Goal: Navigation & Orientation: Find specific page/section

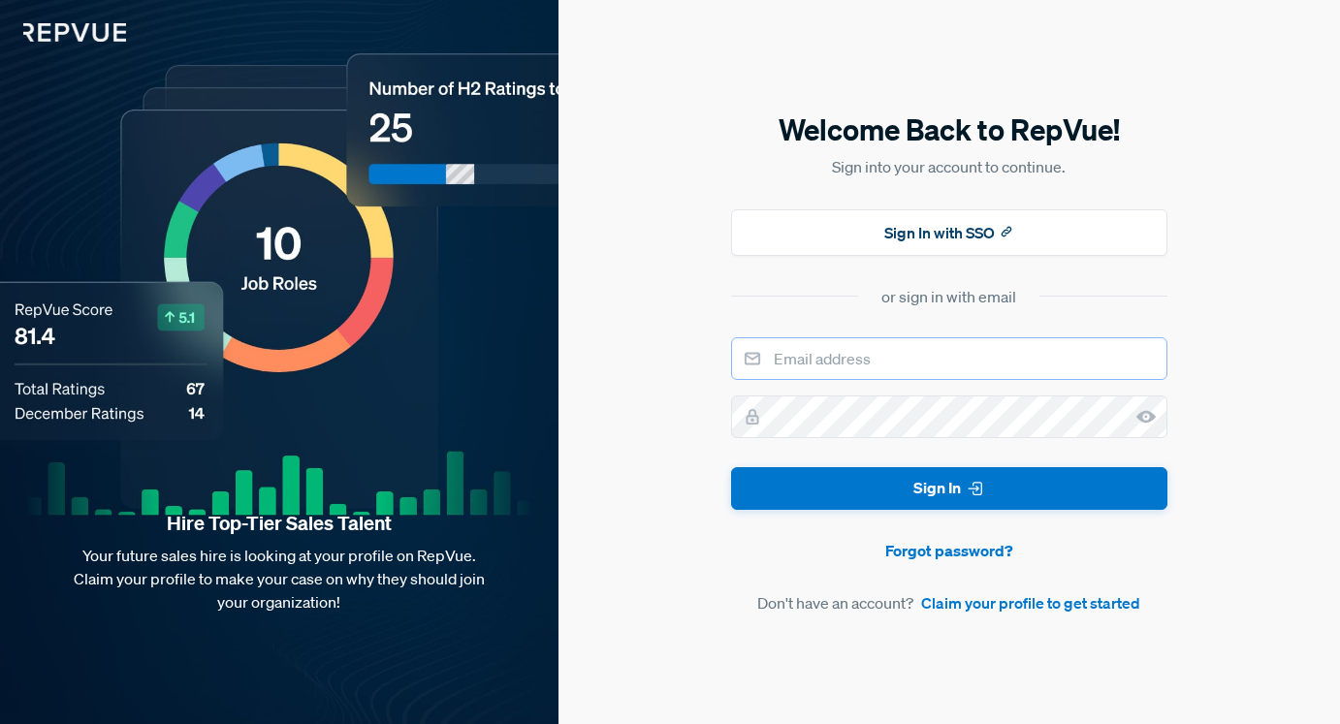
click at [836, 358] on input "email" at bounding box center [949, 358] width 436 height 43
type input "[DOMAIN_NAME][EMAIL_ADDRESS][DOMAIN_NAME]"
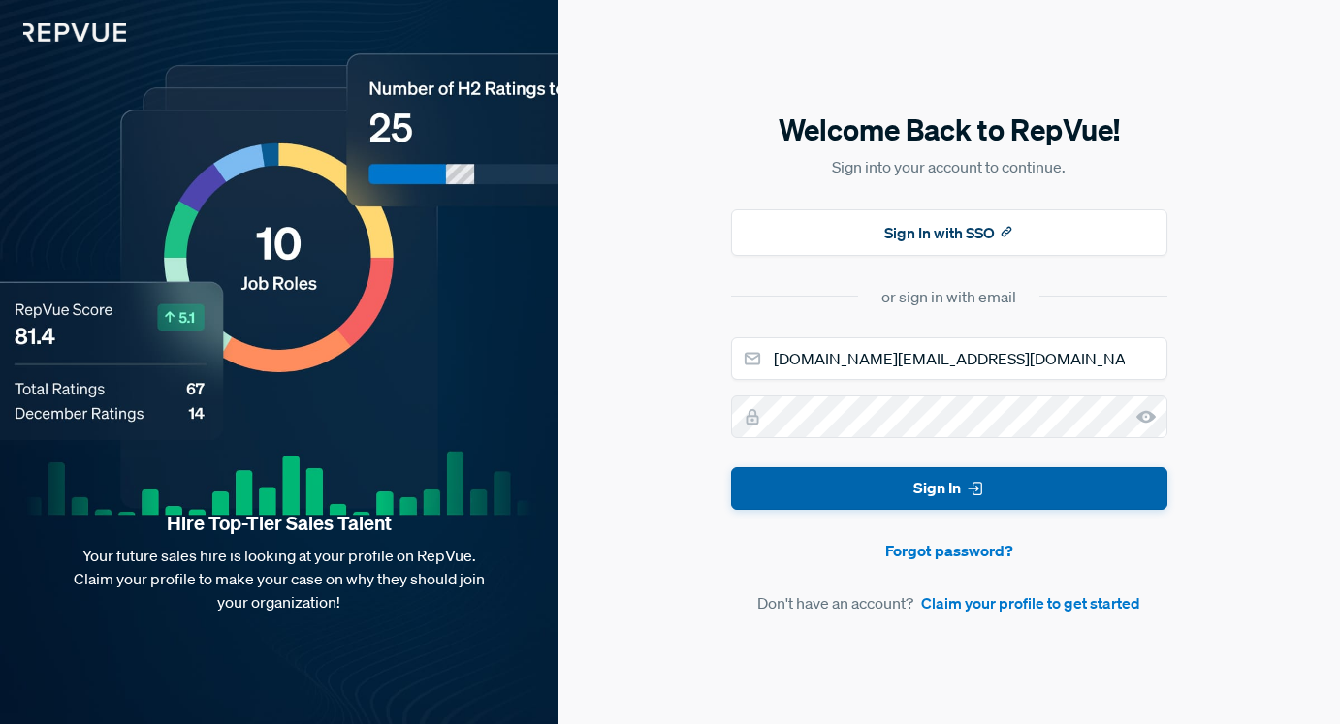
click at [845, 490] on button "Sign In" at bounding box center [949, 489] width 436 height 44
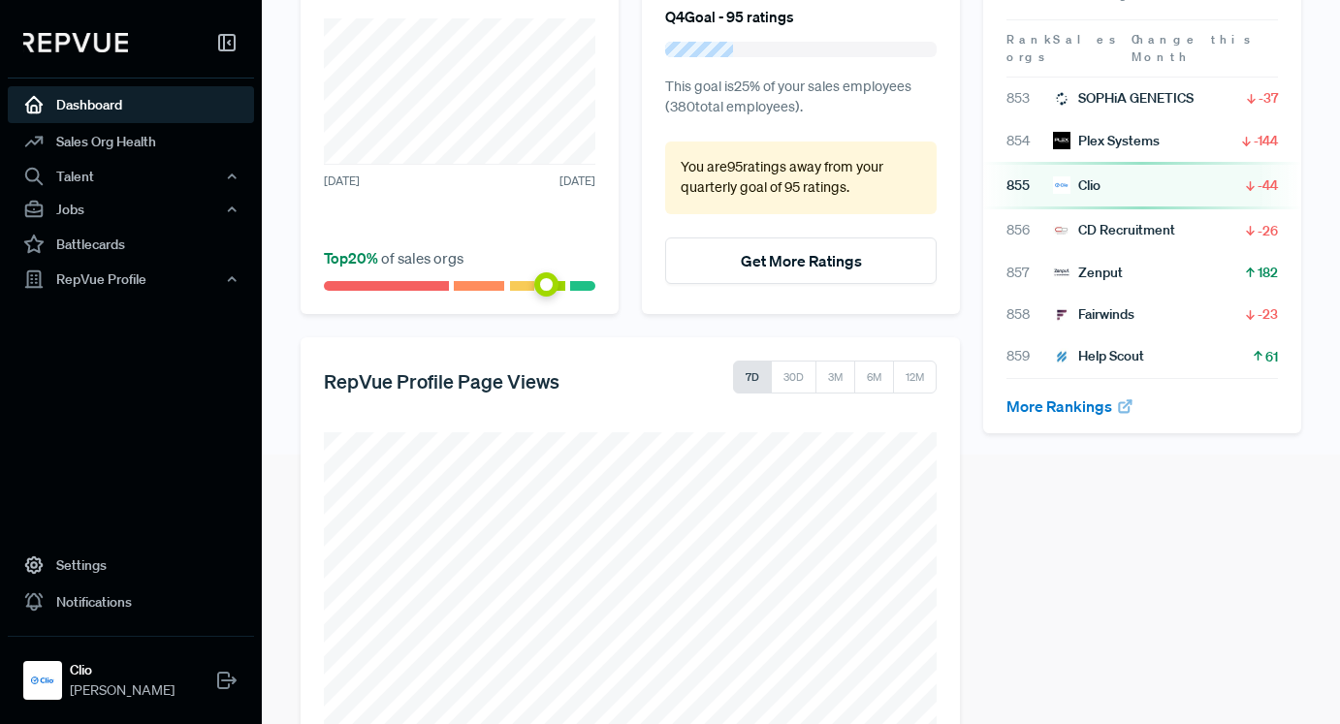
scroll to position [337, 0]
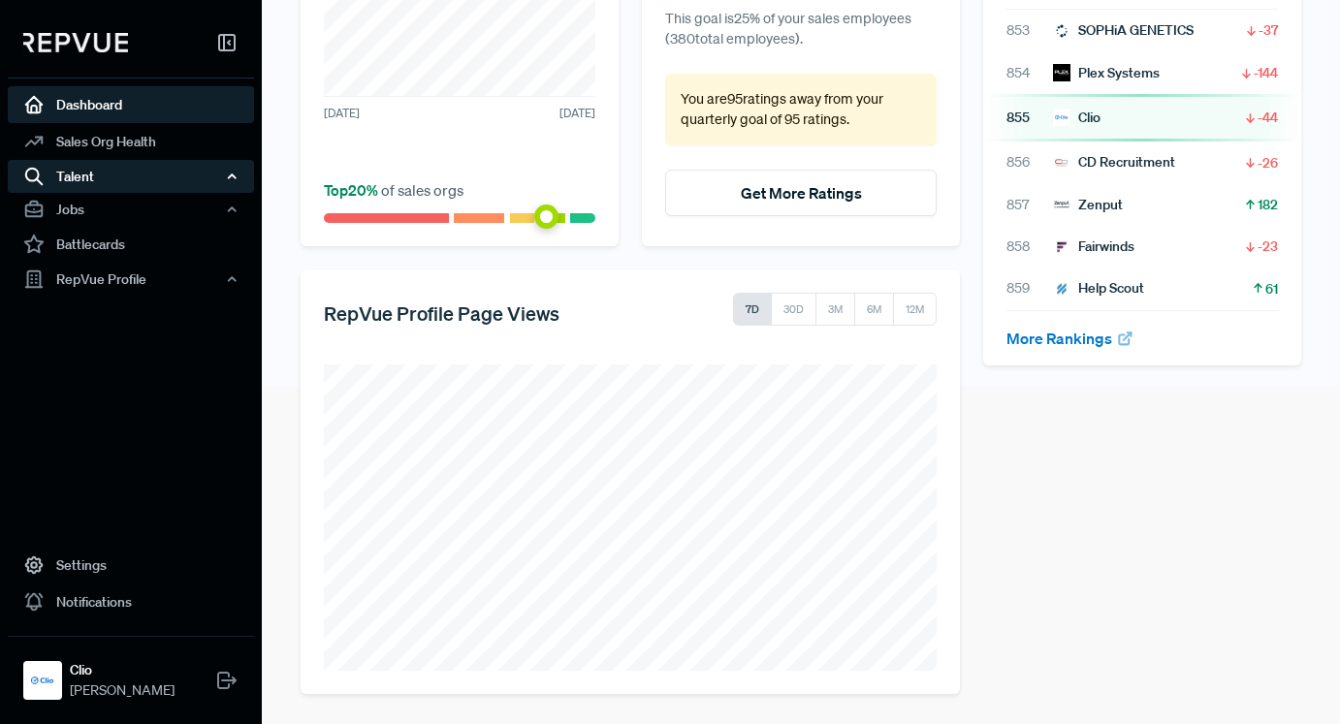
click at [85, 178] on div "Talent" at bounding box center [131, 176] width 246 height 33
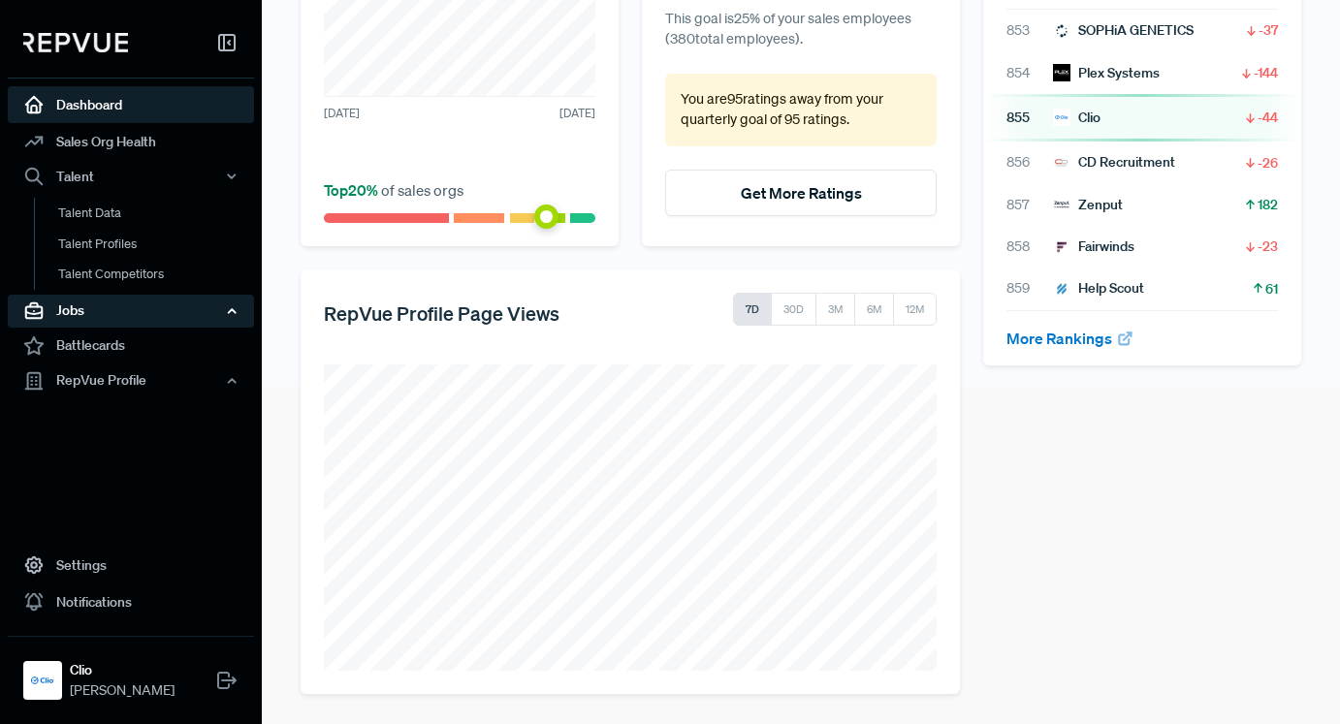
click at [86, 315] on div "Jobs" at bounding box center [131, 311] width 246 height 33
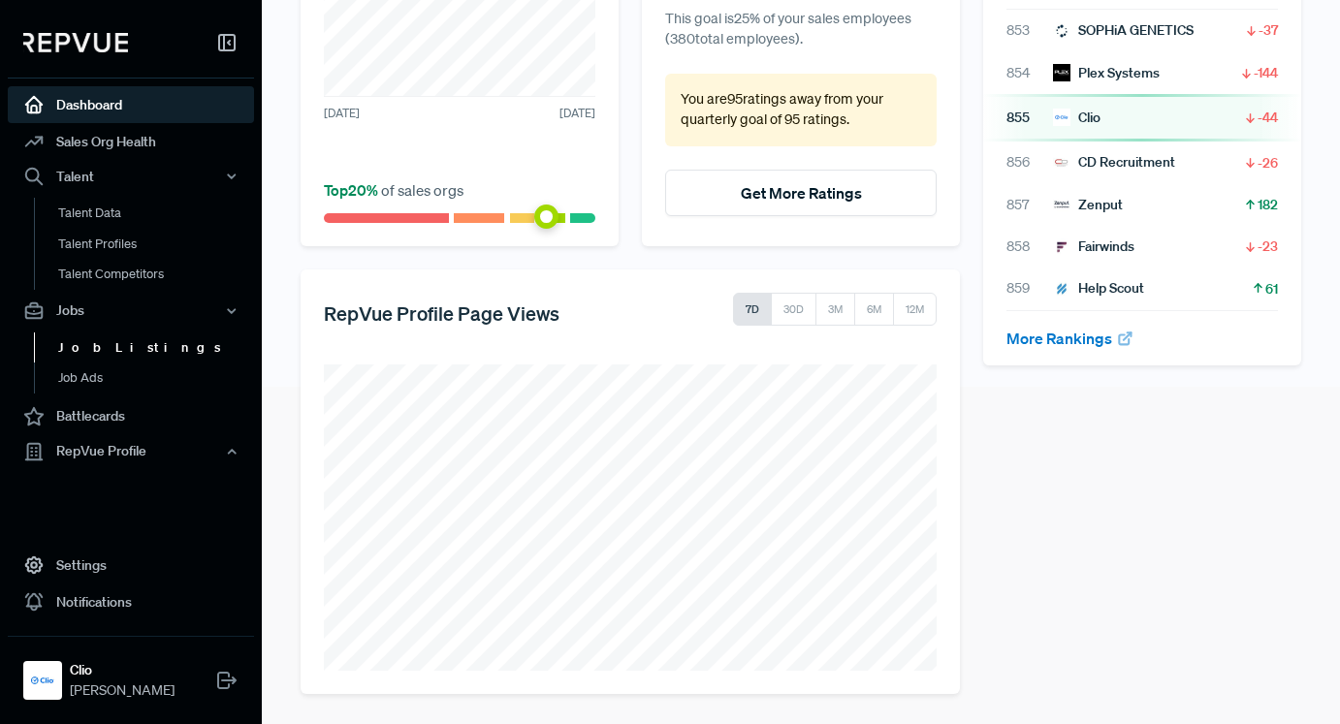
click at [99, 344] on link "Job Listings" at bounding box center [157, 347] width 246 height 31
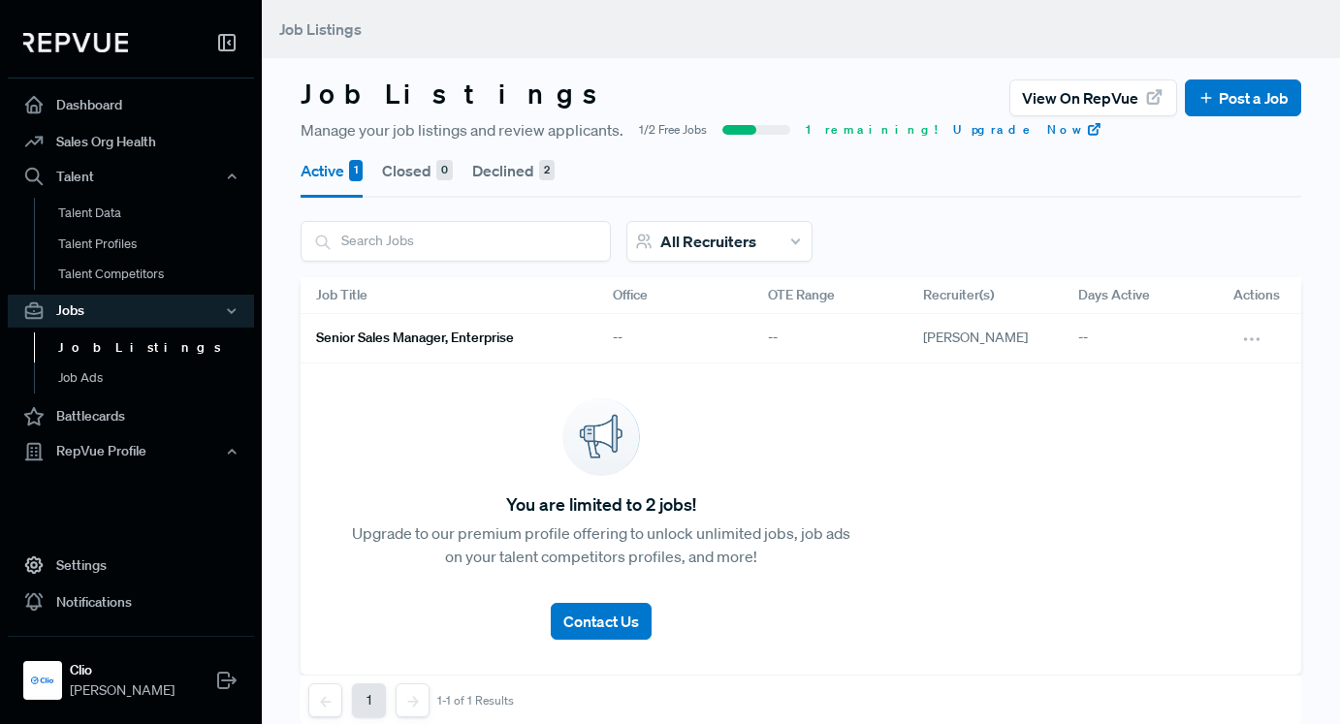
scroll to position [1, 0]
click at [599, 340] on div "--" at bounding box center [674, 337] width 155 height 49
click at [446, 356] on div "Senior Sales Manager, Enterprise" at bounding box center [439, 337] width 279 height 49
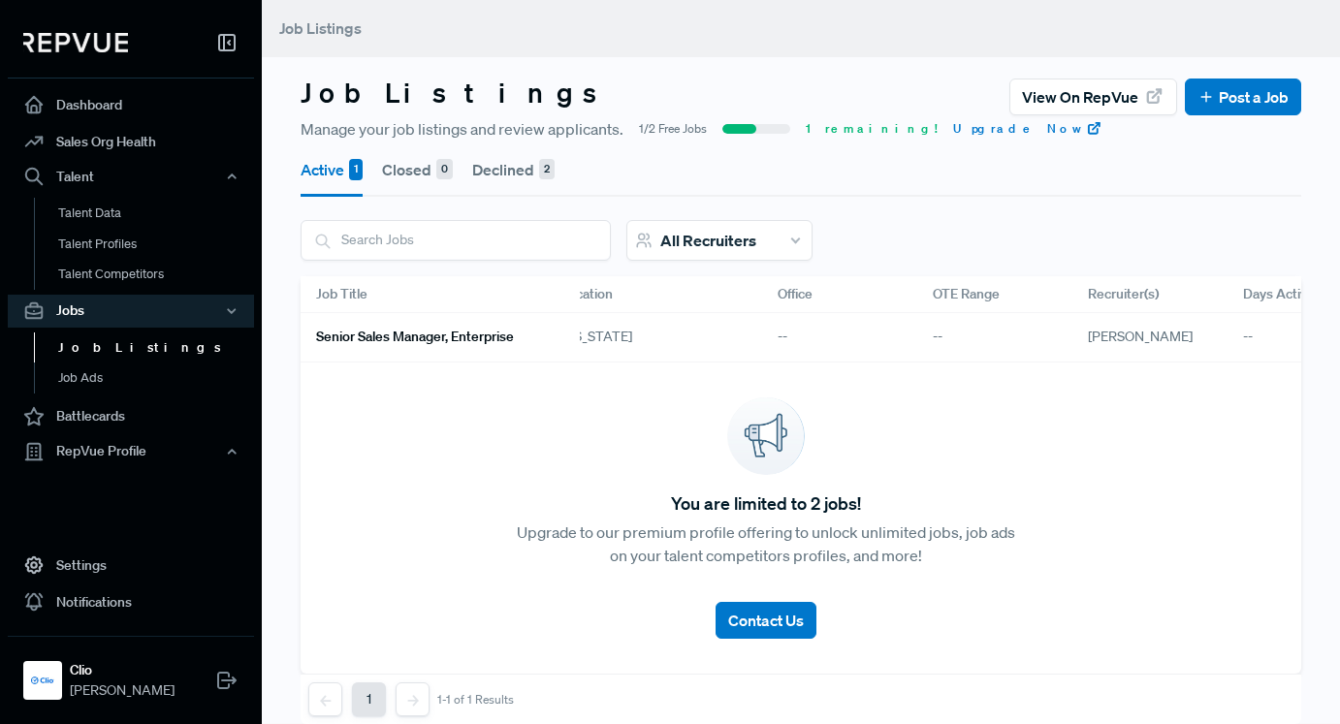
scroll to position [0, 0]
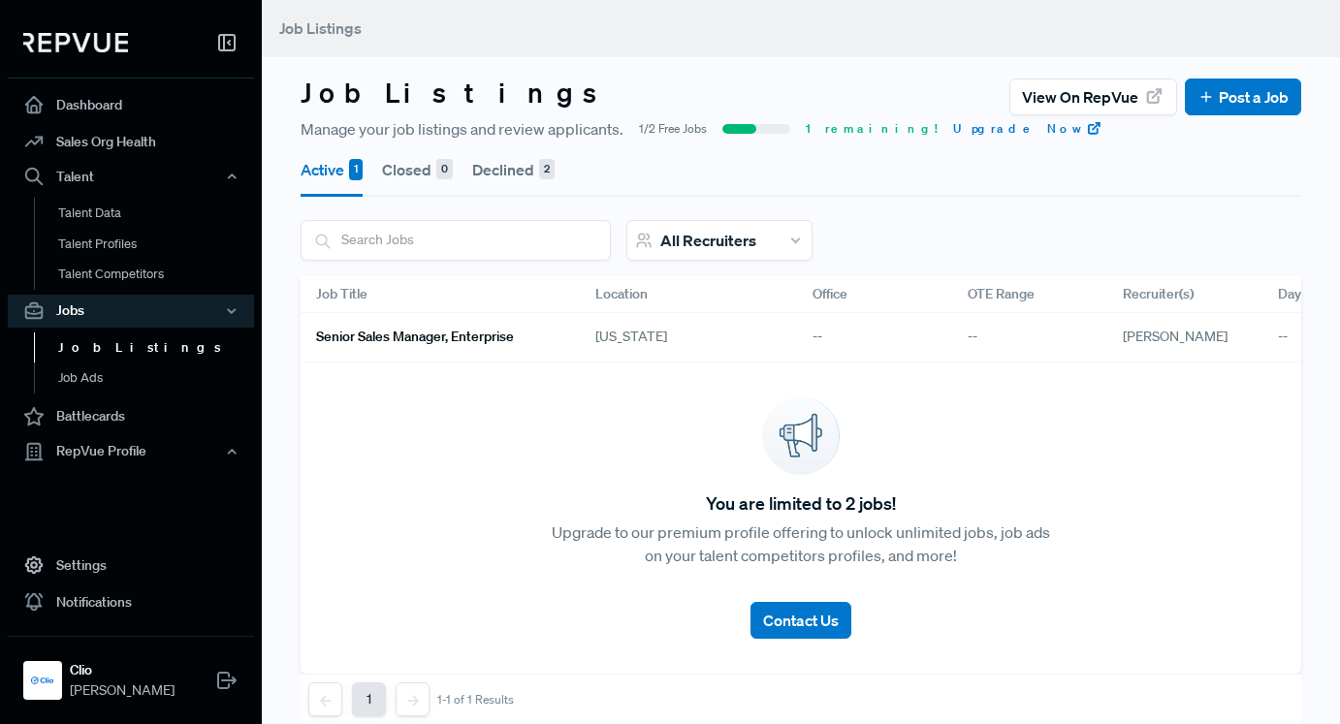
click at [431, 330] on h6 "Senior Sales Manager, Enterprise" at bounding box center [415, 337] width 198 height 16
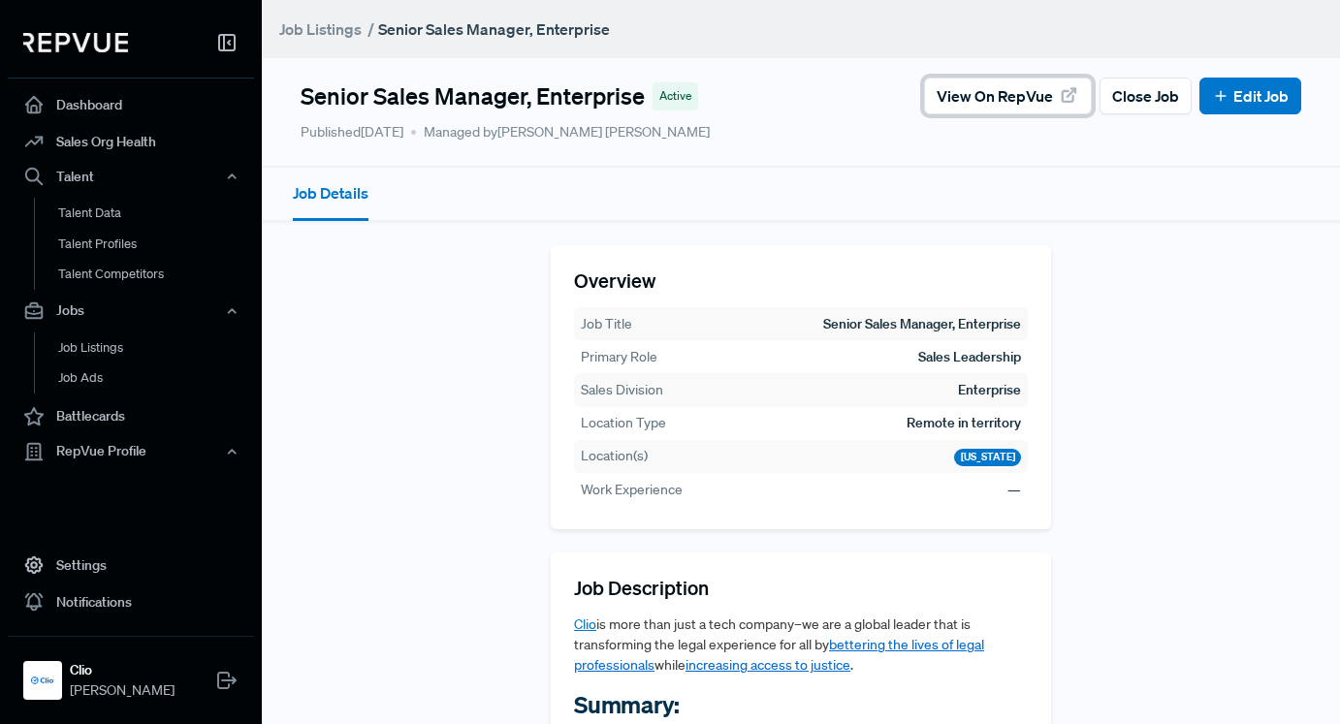
click at [992, 104] on span "View on RepVue" at bounding box center [994, 95] width 116 height 23
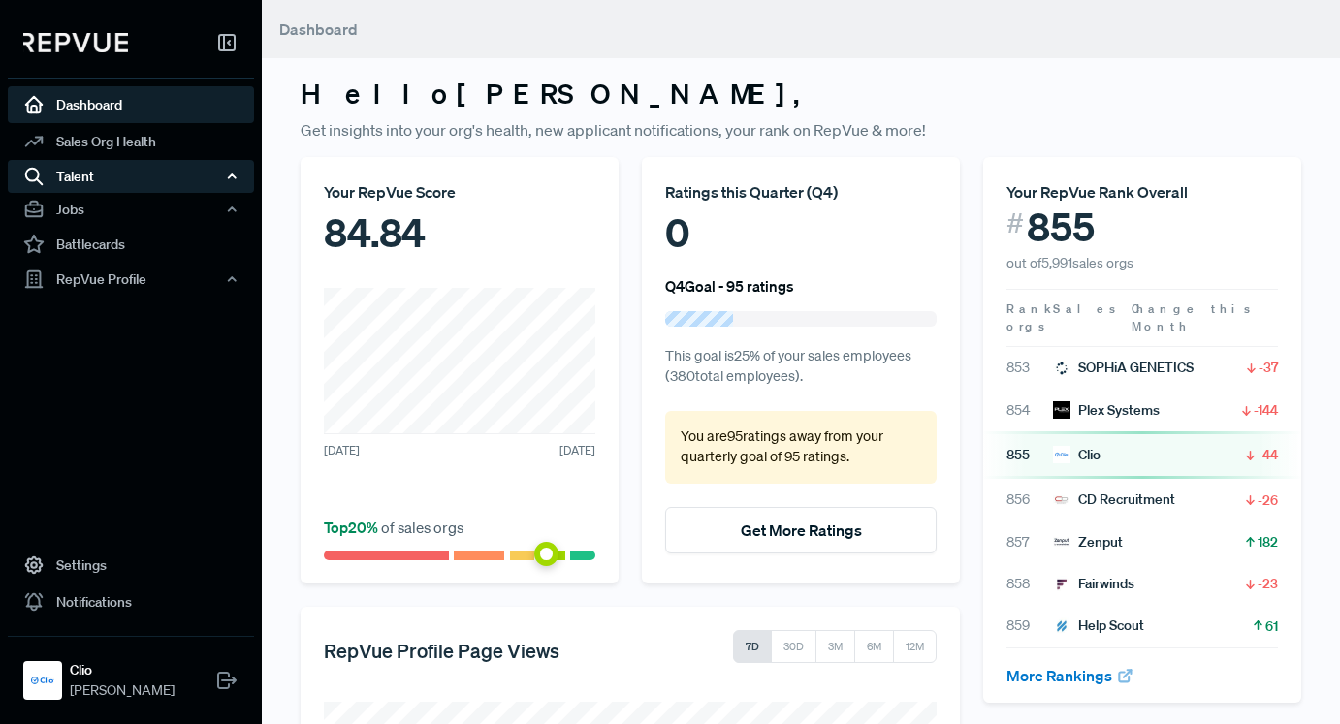
click at [198, 174] on div "Talent" at bounding box center [131, 176] width 246 height 33
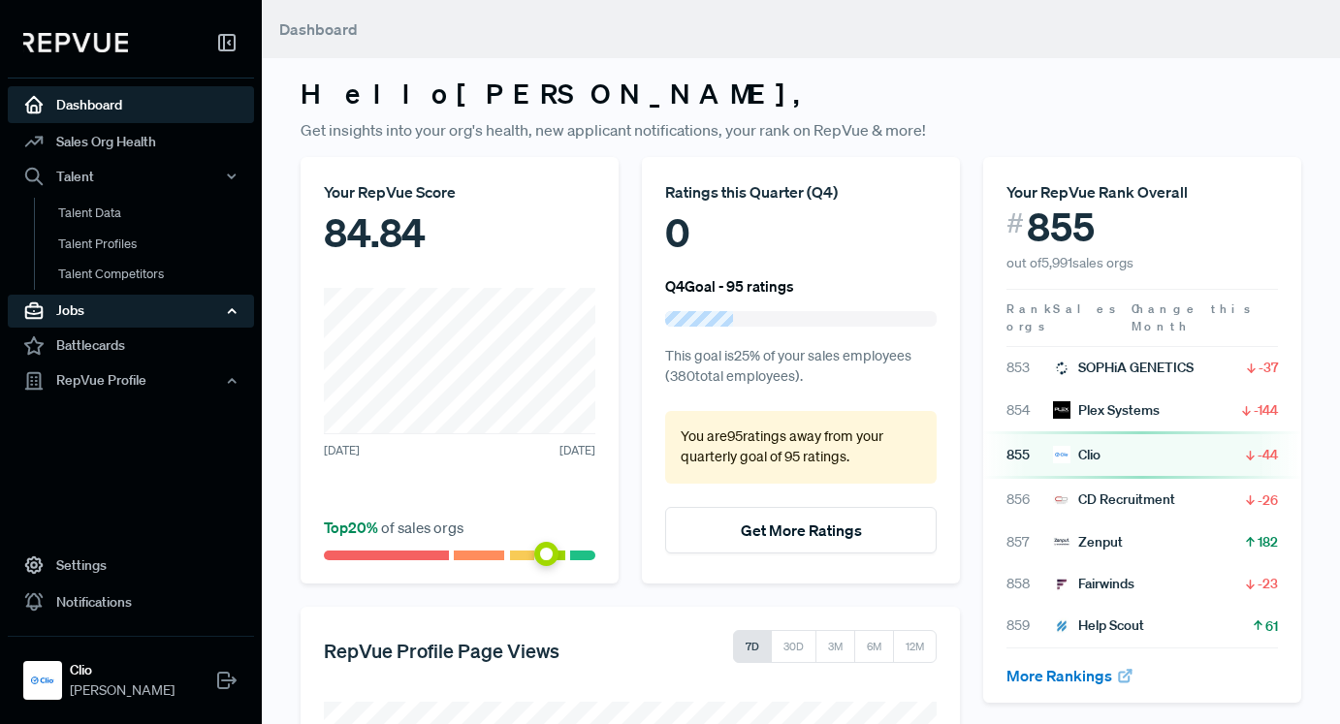
click at [148, 317] on div "Jobs" at bounding box center [131, 311] width 246 height 33
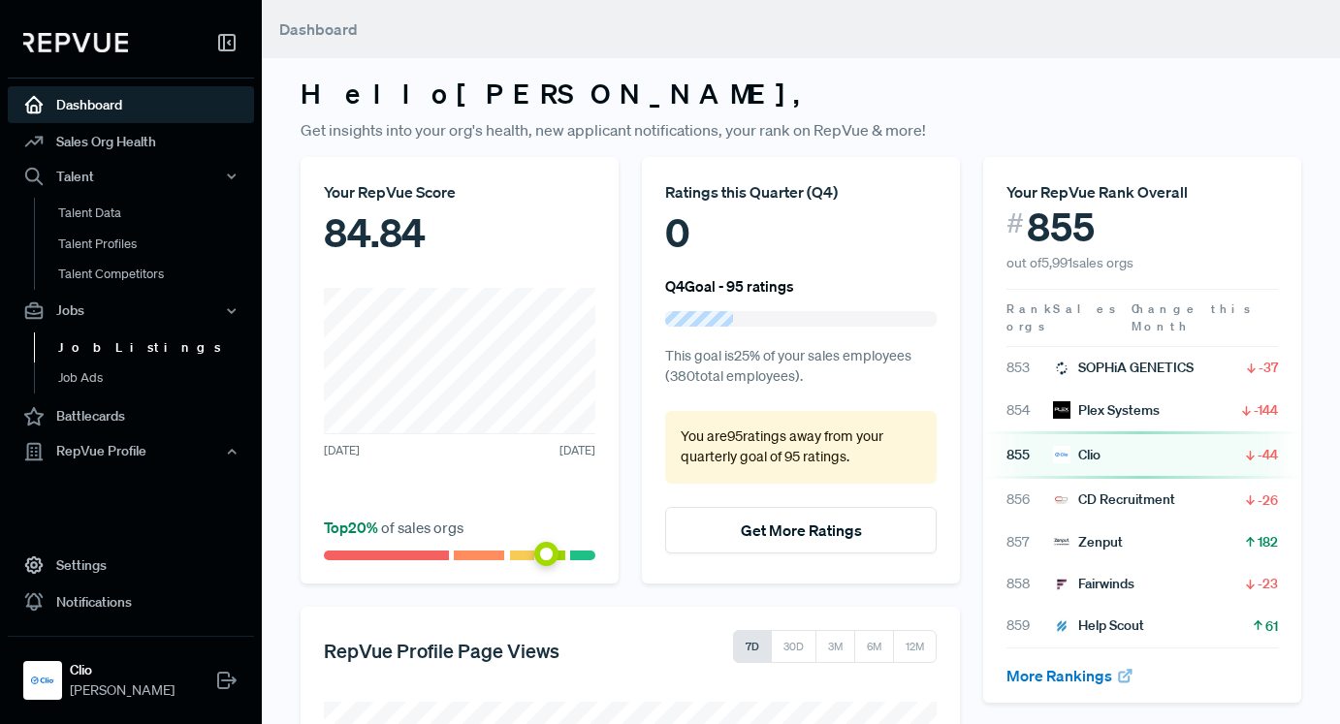
click at [130, 349] on link "Job Listings" at bounding box center [157, 347] width 246 height 31
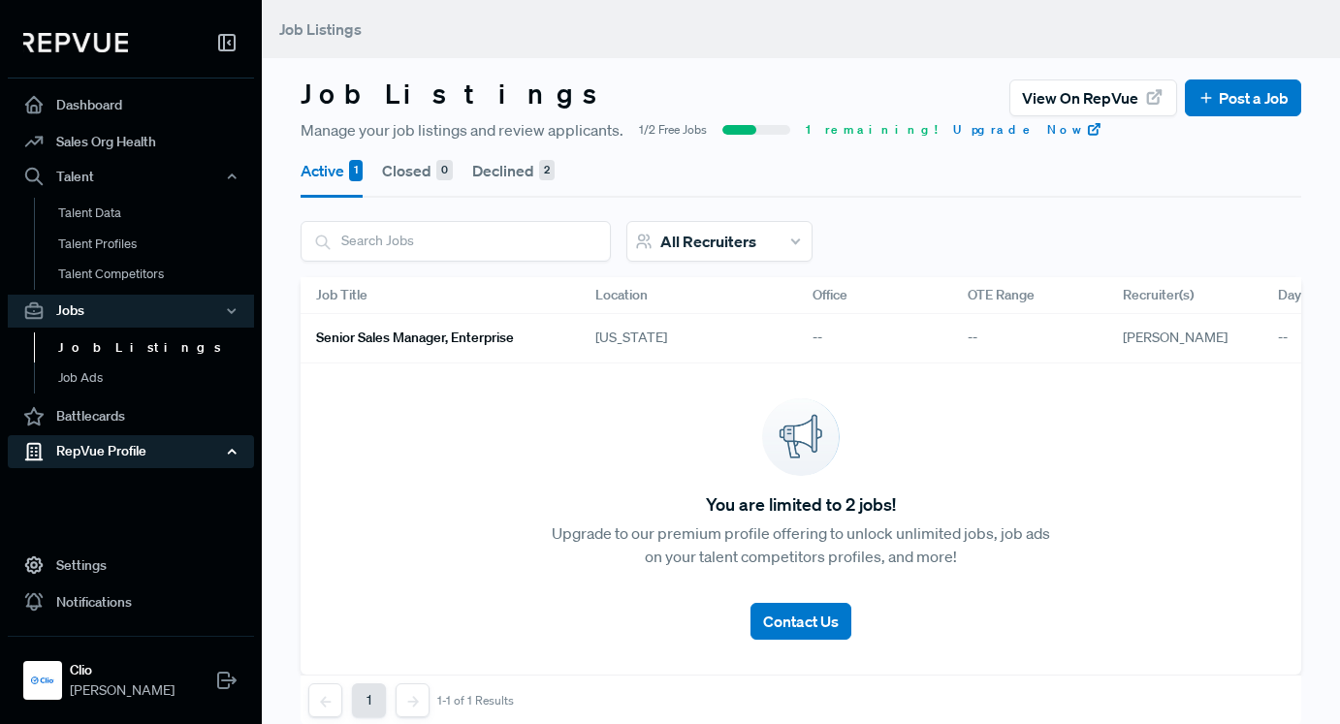
click at [131, 449] on div "RepVue Profile" at bounding box center [131, 451] width 246 height 33
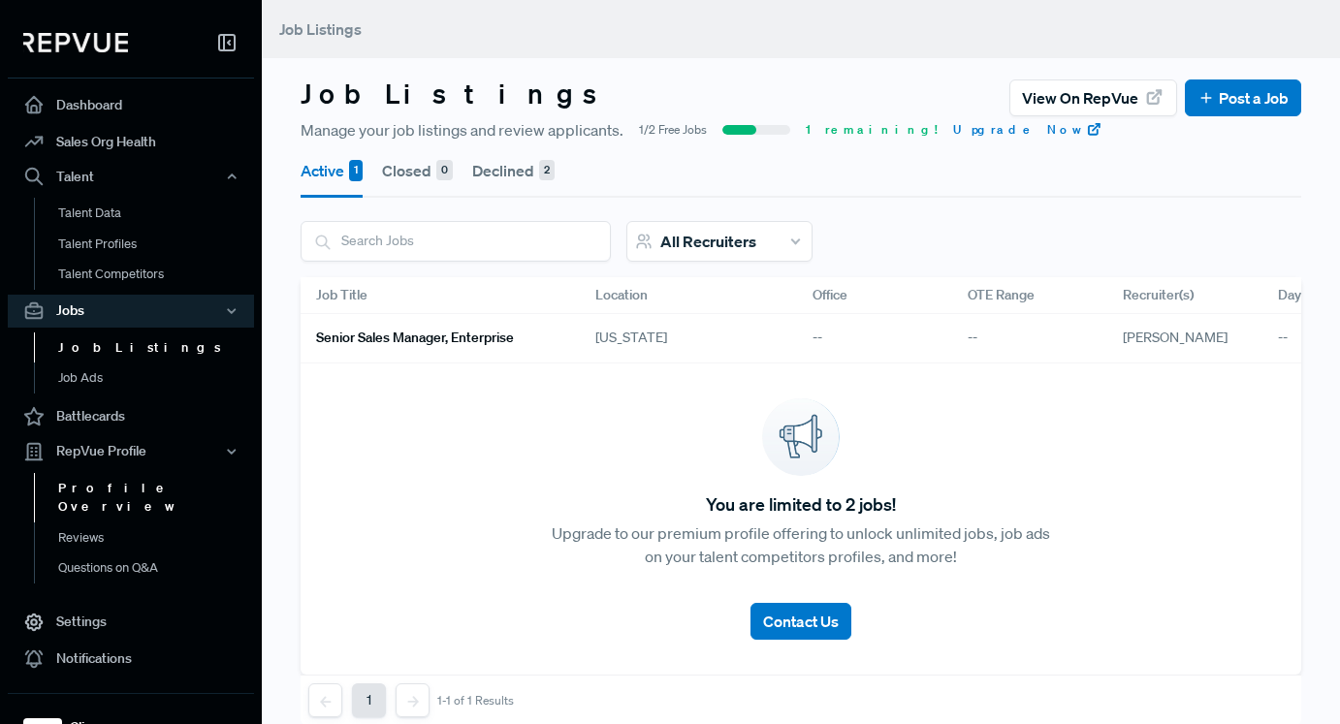
click at [141, 490] on link "Profile Overview" at bounding box center [157, 497] width 246 height 49
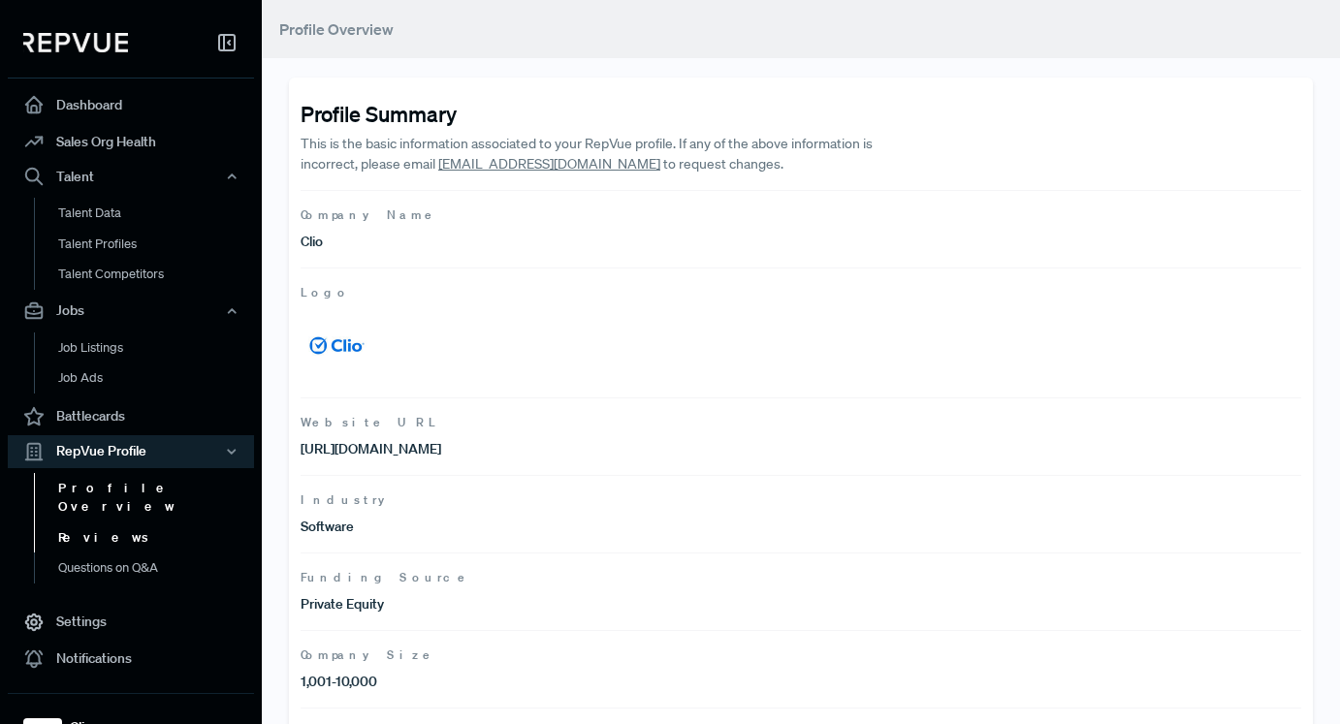
click at [124, 531] on link "Reviews" at bounding box center [157, 537] width 246 height 31
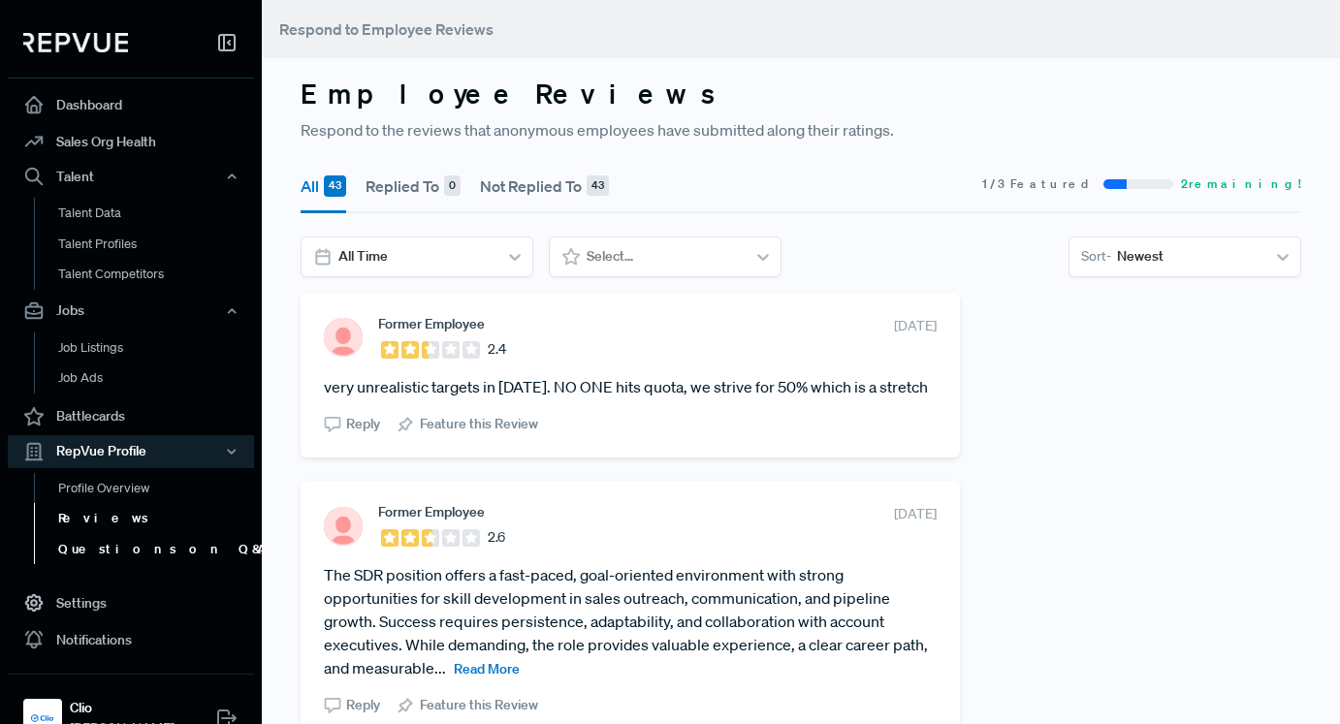
click at [127, 555] on link "Questions on Q&A" at bounding box center [157, 549] width 246 height 31
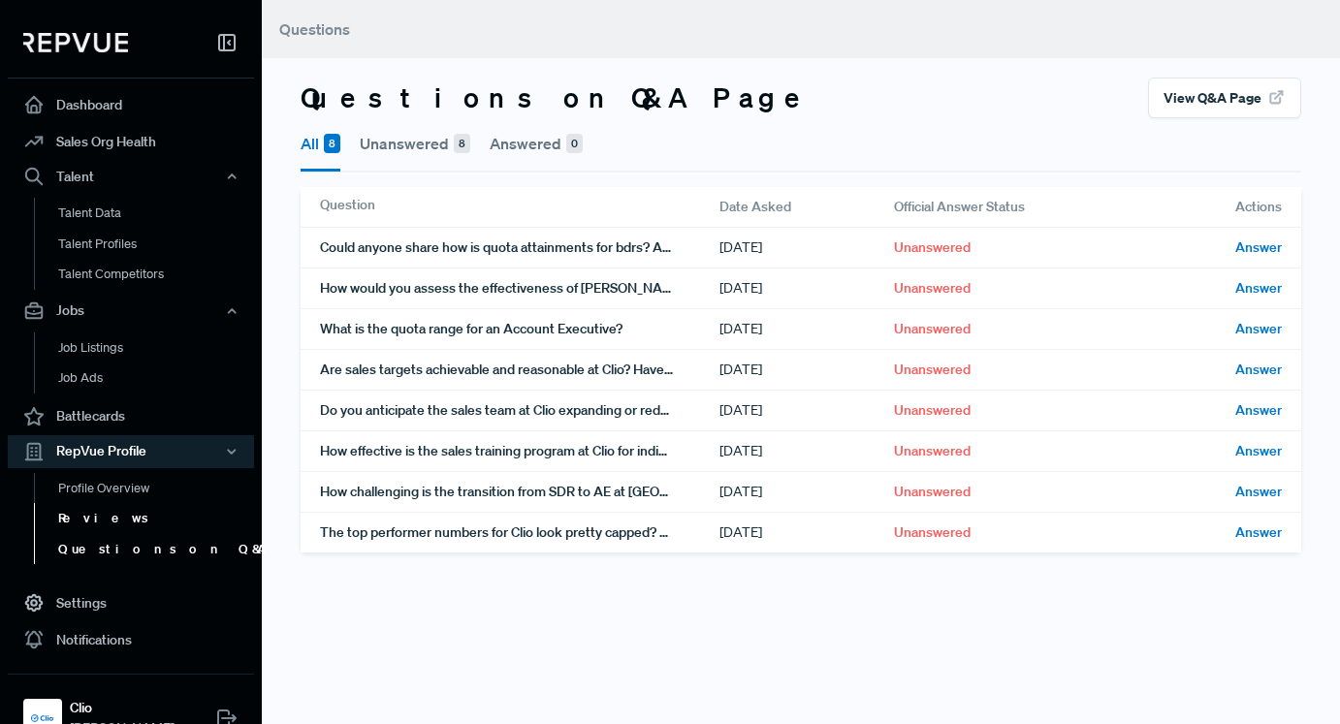
click at [125, 531] on link "Reviews" at bounding box center [157, 518] width 246 height 31
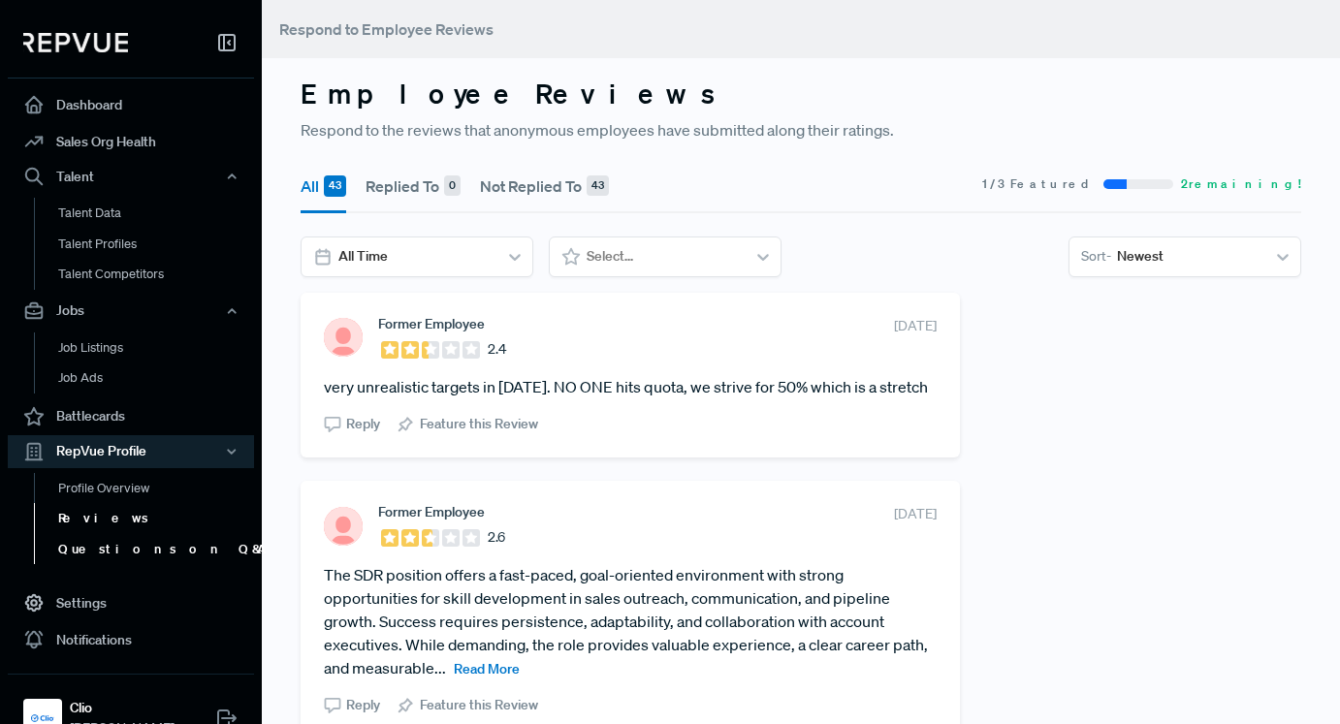
click at [129, 557] on link "Questions on Q&A" at bounding box center [157, 549] width 246 height 31
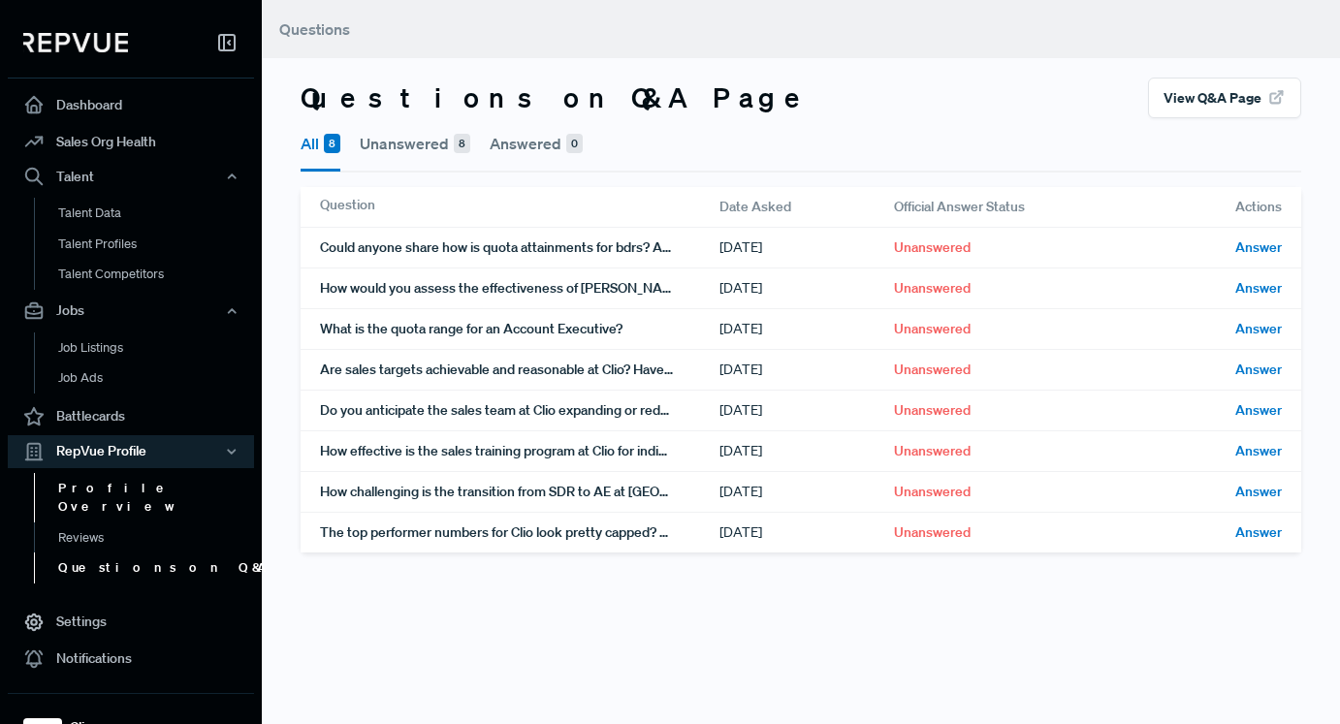
click at [123, 488] on link "Profile Overview" at bounding box center [157, 497] width 246 height 49
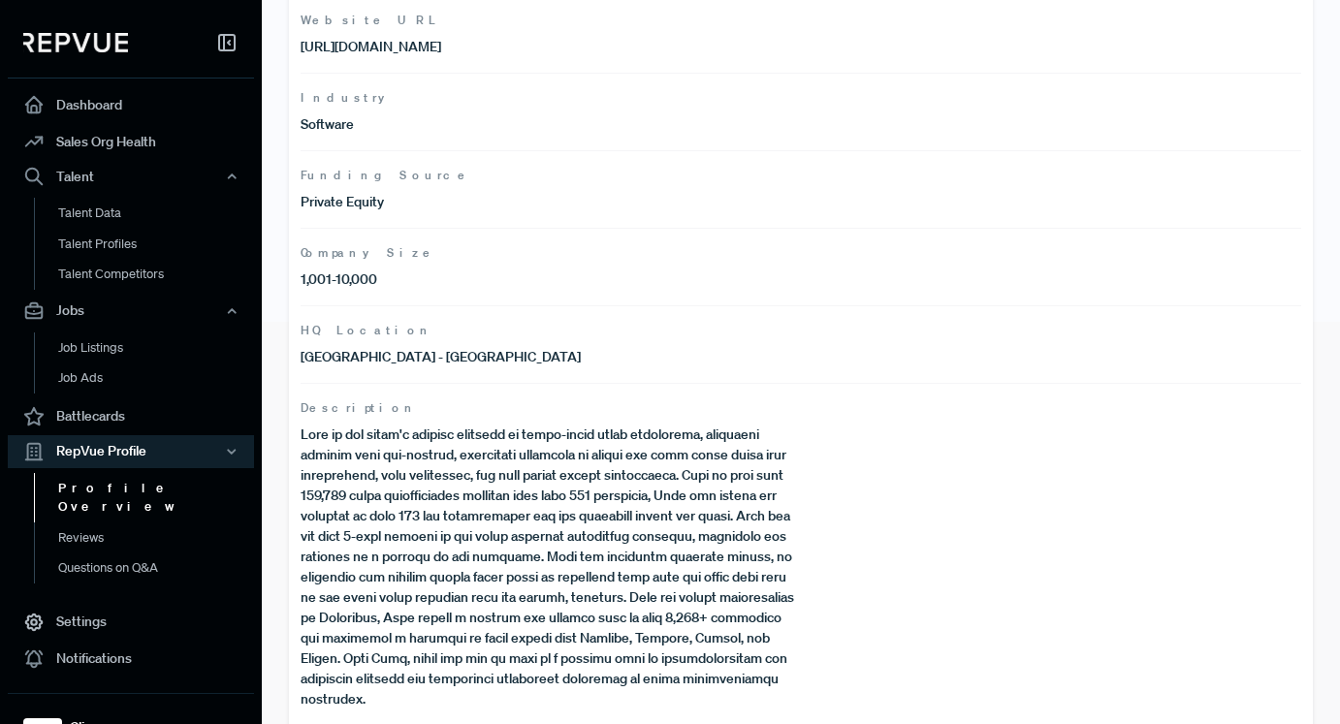
scroll to position [406, 0]
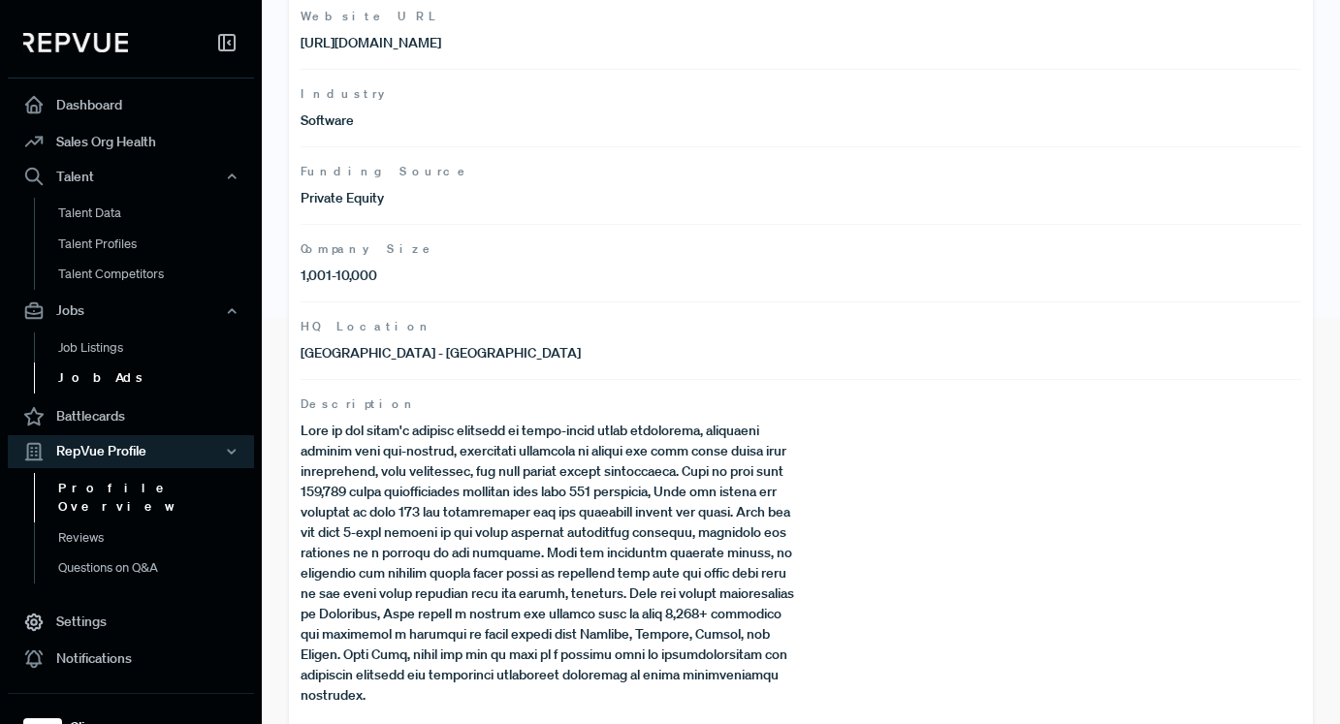
click at [148, 388] on link "Job Ads" at bounding box center [157, 378] width 246 height 31
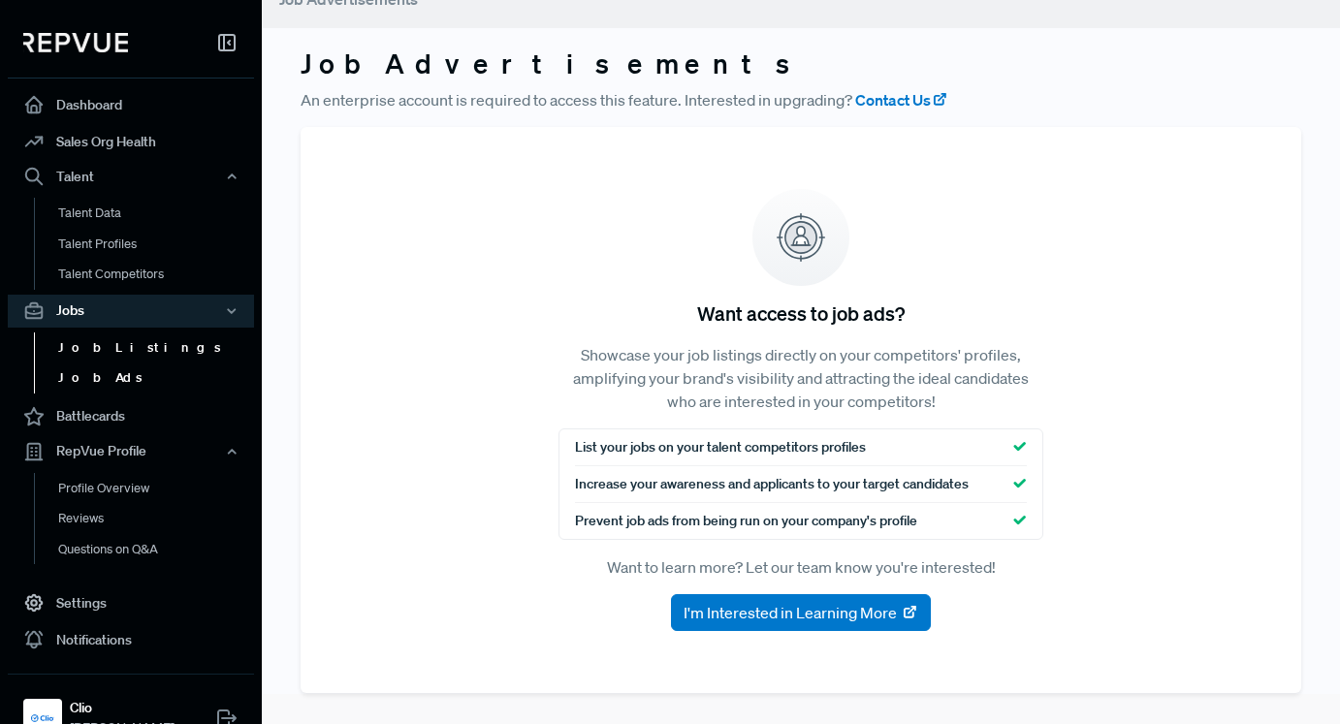
click at [142, 360] on link "Job Listings" at bounding box center [157, 347] width 246 height 31
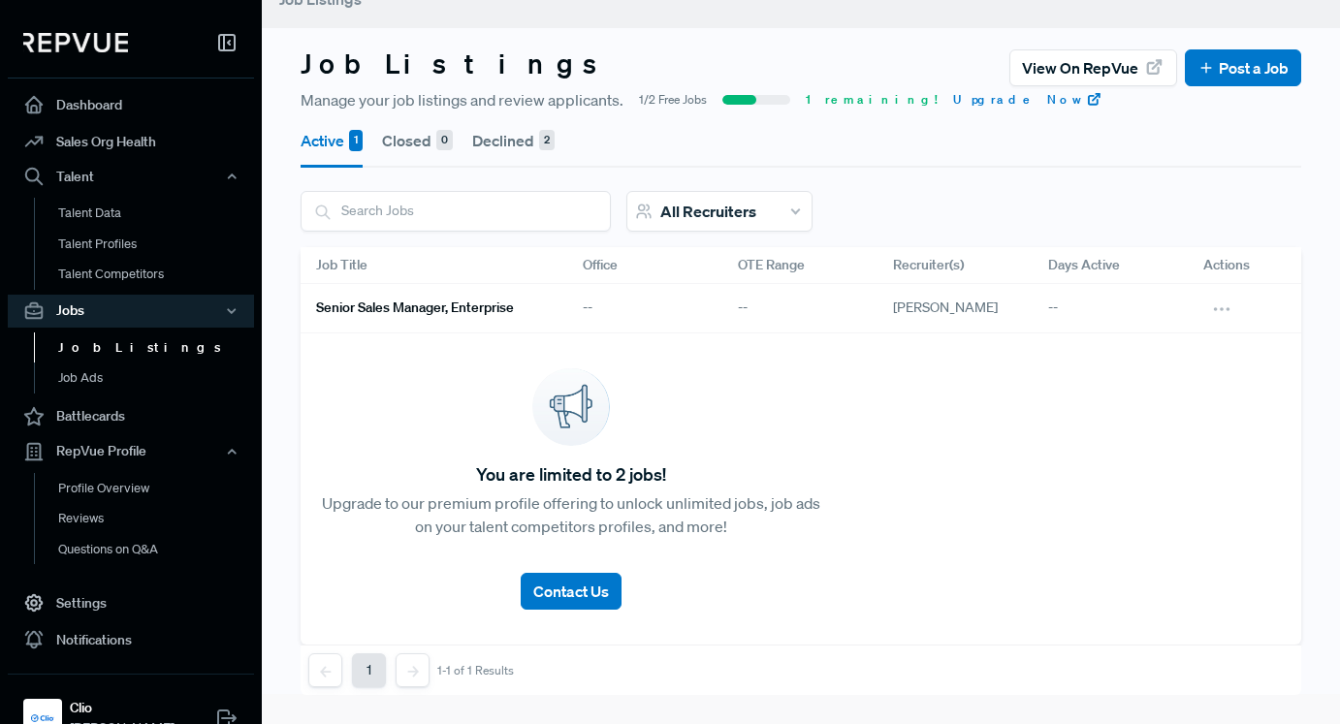
scroll to position [0, 240]
click at [1062, 310] on div "--" at bounding box center [1099, 308] width 155 height 49
click at [844, 341] on div "You are limited to 2 jobs! Upgrade to our premium profile offering to unlock un…" at bounding box center [560, 489] width 1000 height 312
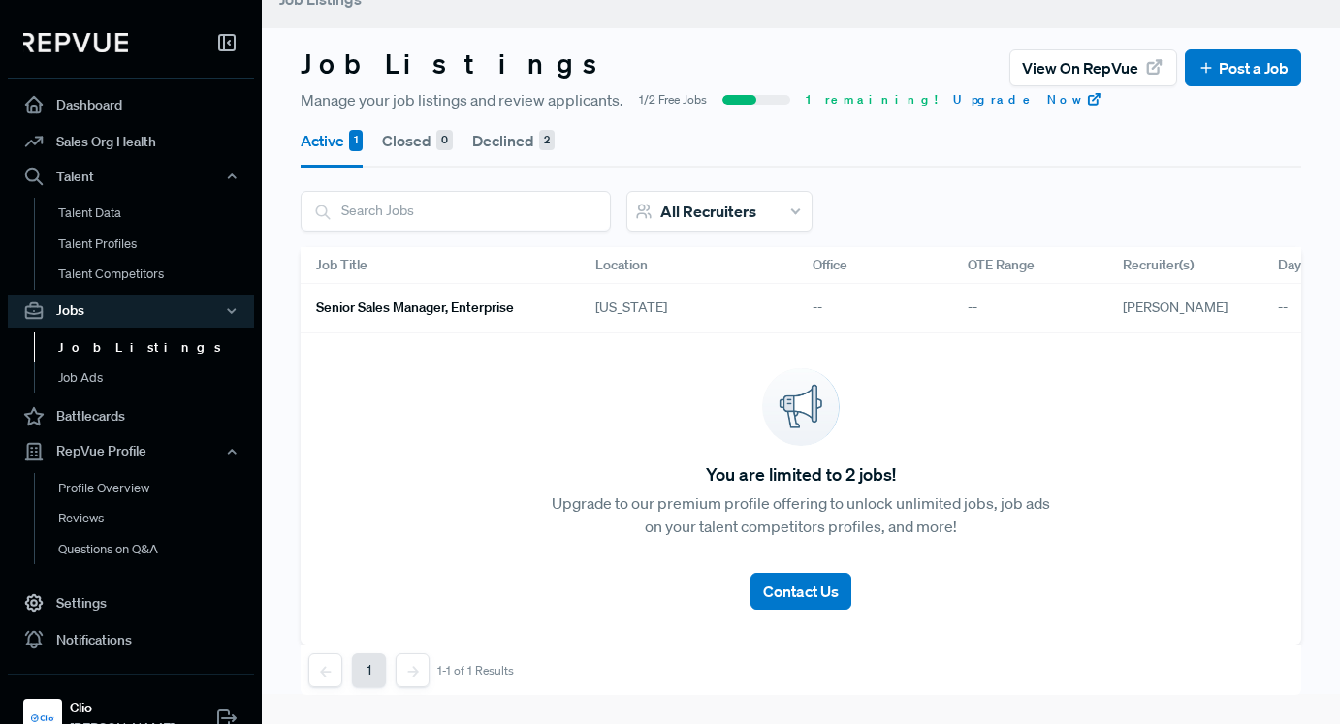
click at [485, 312] on h6 "Senior Sales Manager, Enterprise" at bounding box center [415, 308] width 198 height 16
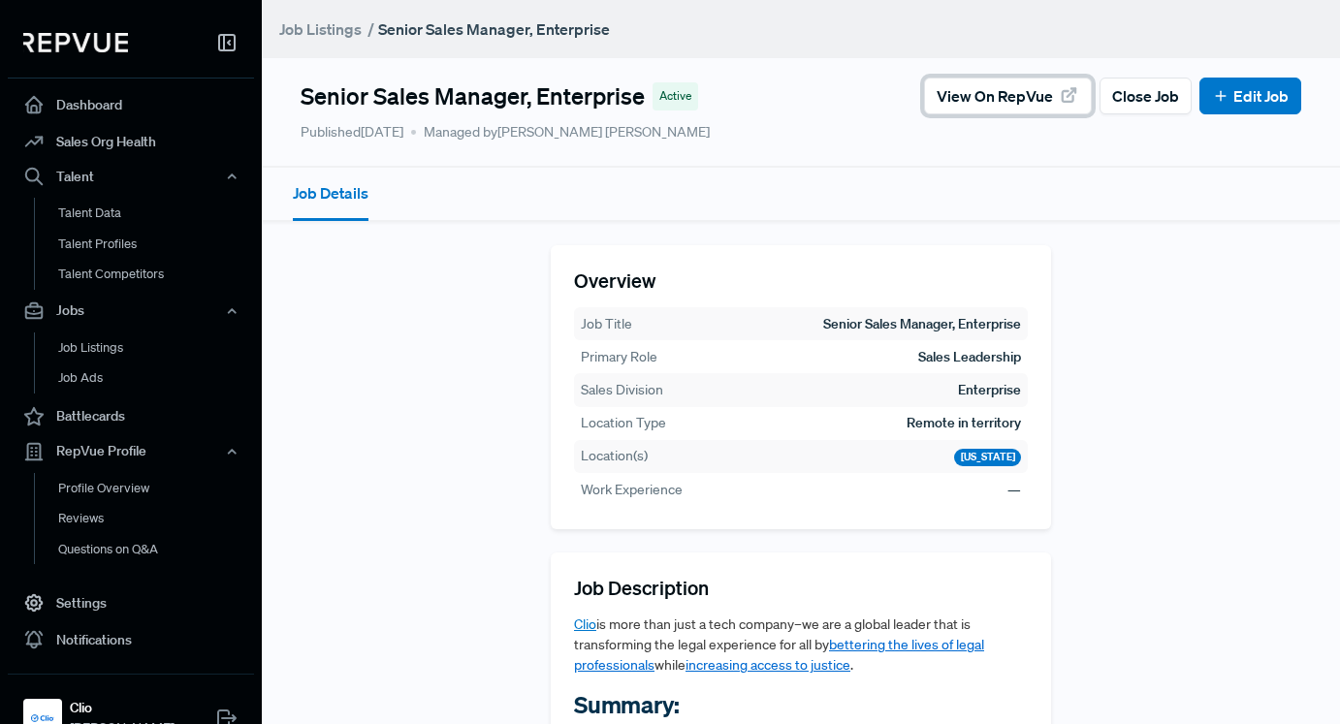
click at [1044, 95] on span "View on RepVue" at bounding box center [994, 95] width 116 height 23
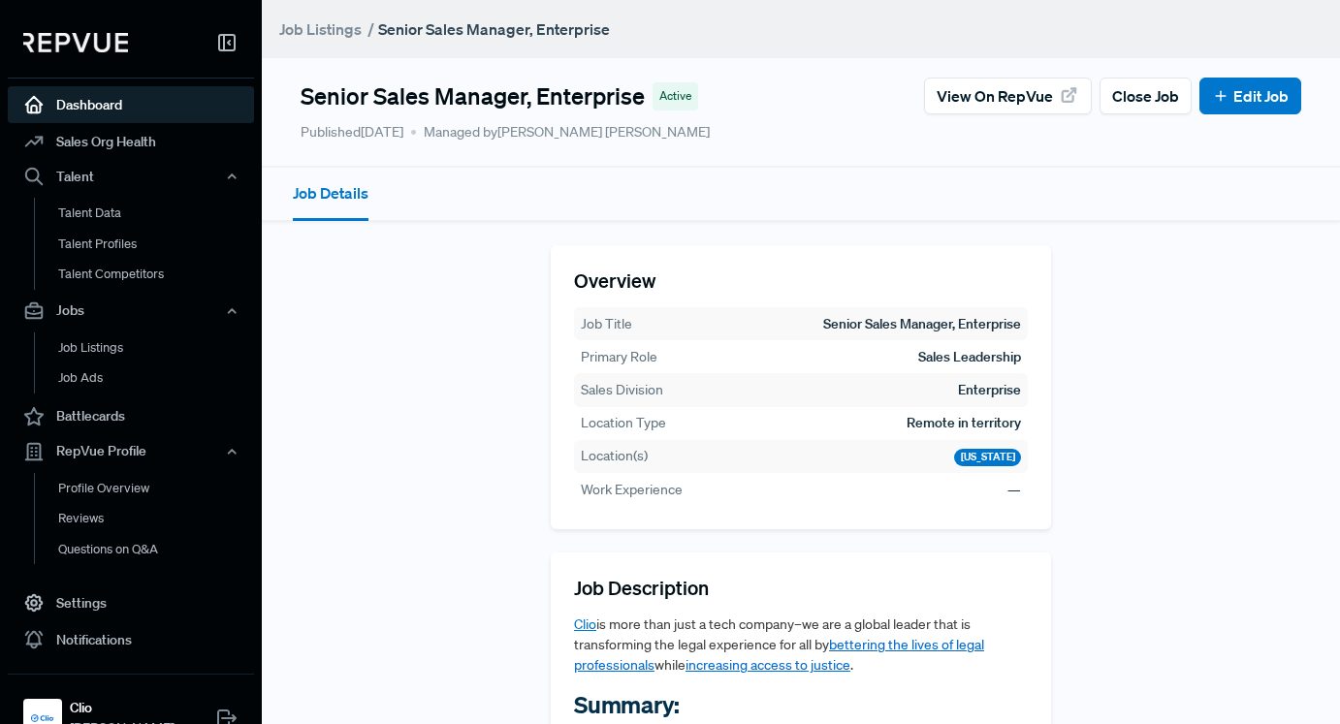
click at [96, 111] on link "Dashboard" at bounding box center [131, 104] width 246 height 37
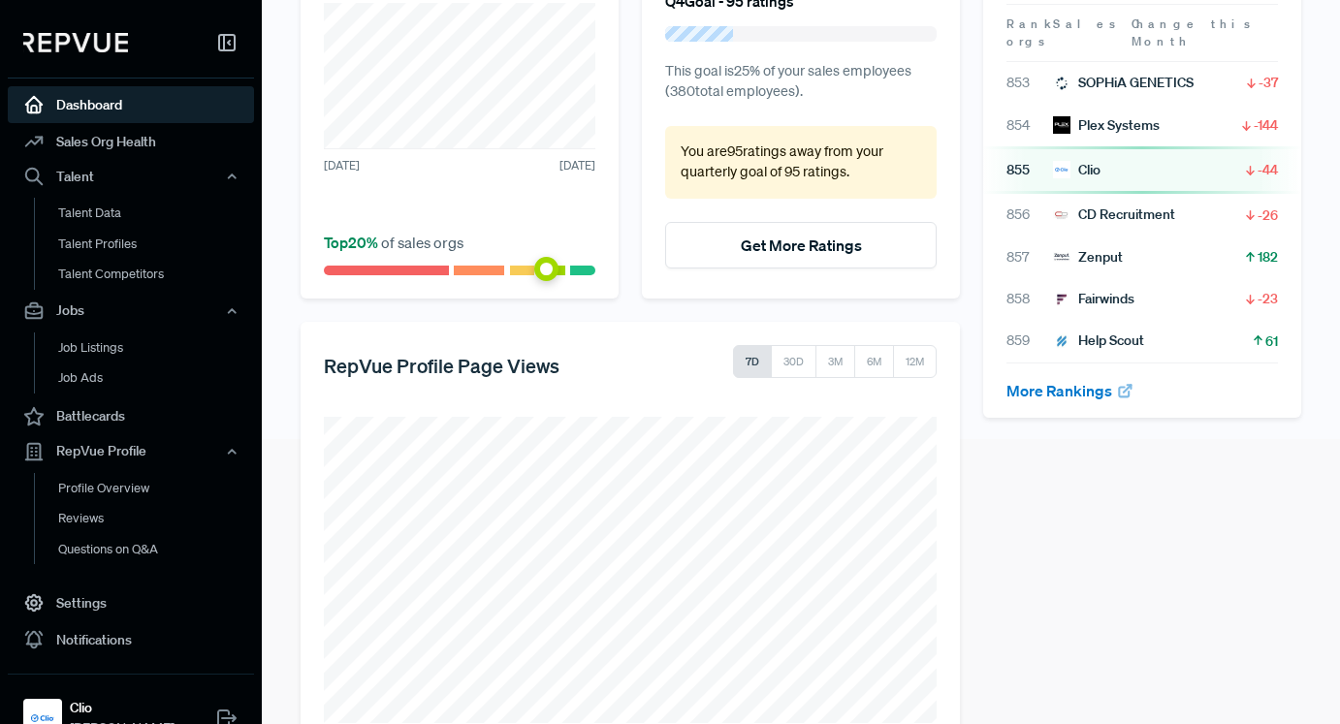
scroll to position [337, 0]
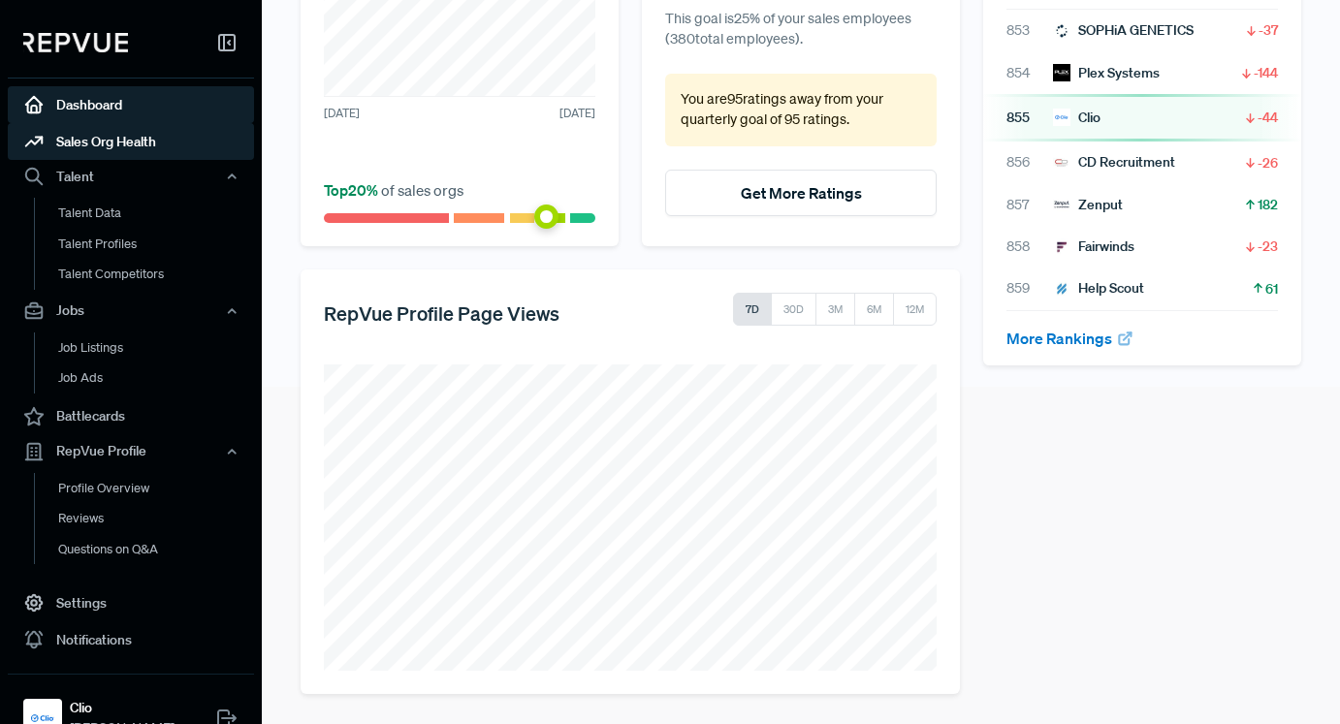
click at [156, 144] on link "Sales Org Health" at bounding box center [131, 141] width 246 height 37
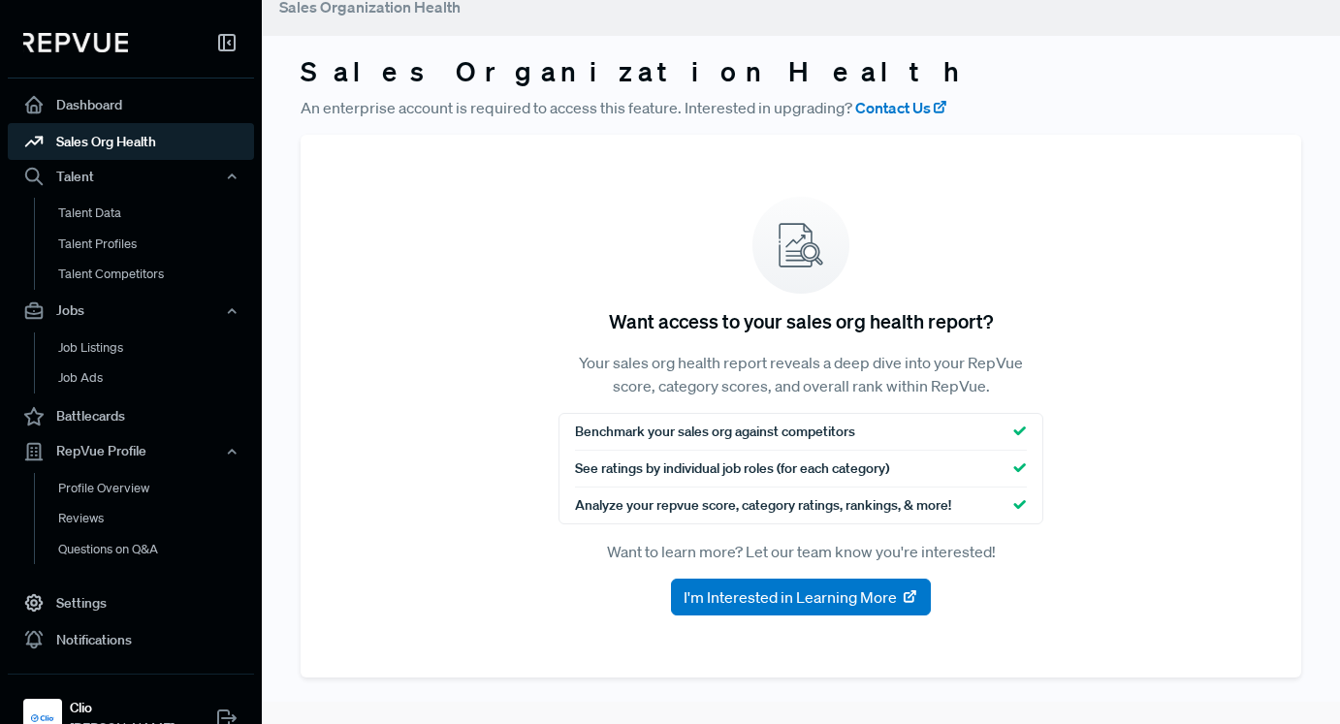
scroll to position [22, 0]
click at [96, 608] on link "Settings" at bounding box center [131, 602] width 246 height 37
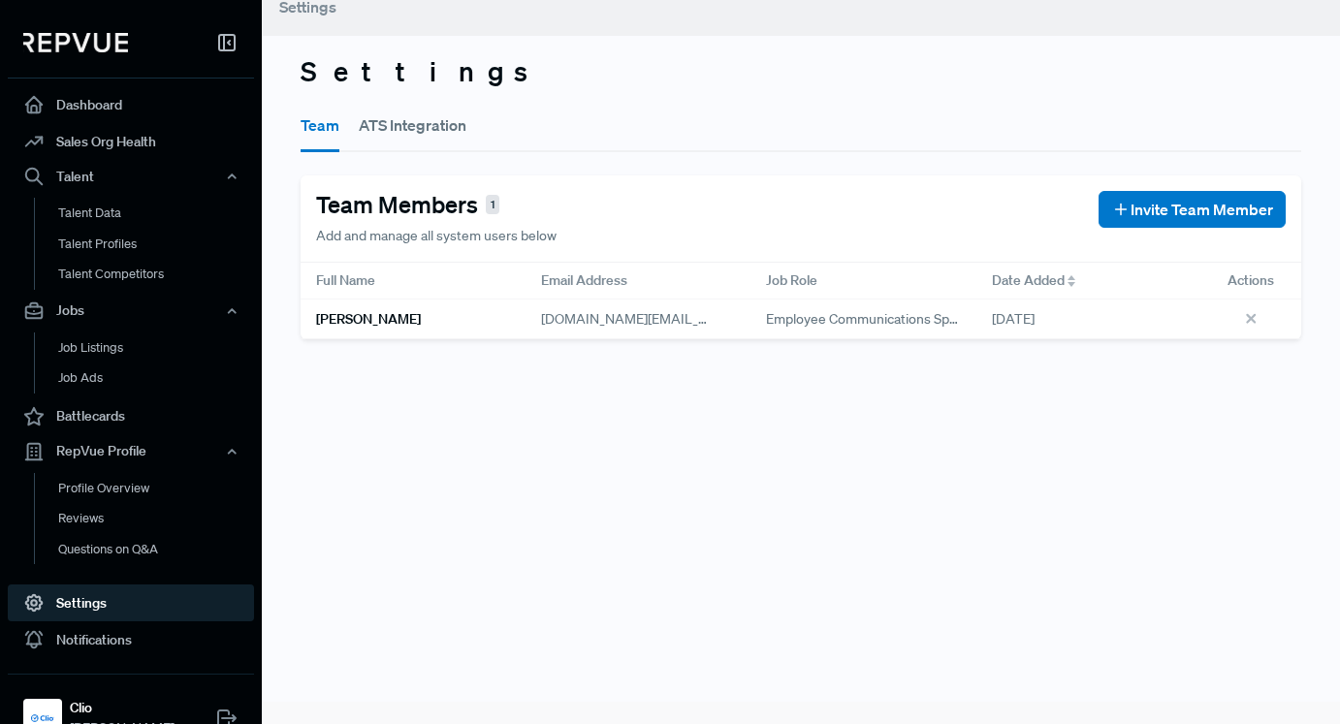
click at [483, 490] on div "Settings Team ATS Integration Team Members 1 Add and manage all system users be…" at bounding box center [801, 340] width 1078 height 724
click at [133, 109] on link "Dashboard" at bounding box center [131, 104] width 246 height 37
